Goal: Information Seeking & Learning: Learn about a topic

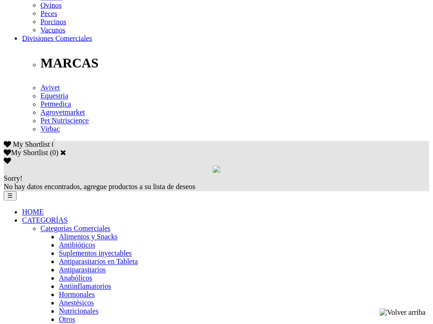
scroll to position [478, 0]
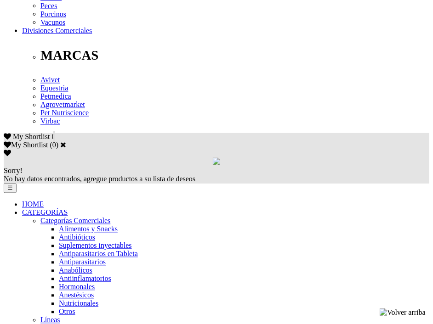
scroll to position [478, 0]
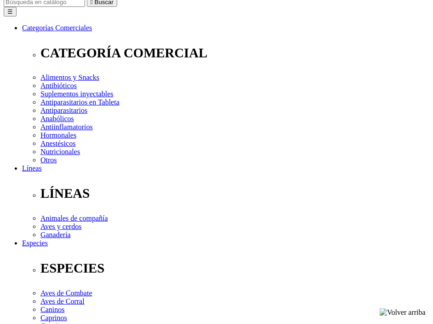
scroll to position [114, 0]
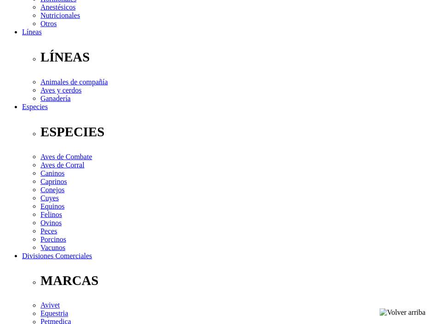
scroll to position [243, 0]
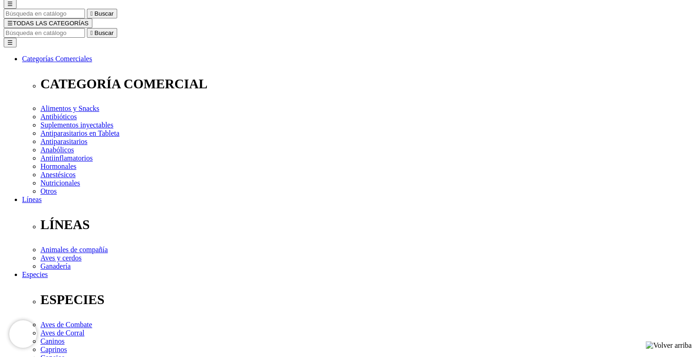
scroll to position [96, 0]
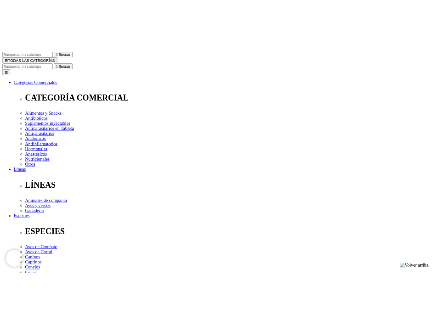
scroll to position [83, 0]
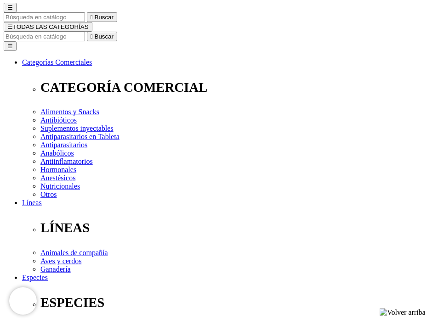
click at [195, 20] on div "☰  Buscar ☰ TODAS LAS CATEGORÍAS  Buscar Toggle navigation ☰ Categorías Comer…" at bounding box center [217, 278] width 426 height 605
